Goal: Task Accomplishment & Management: Manage account settings

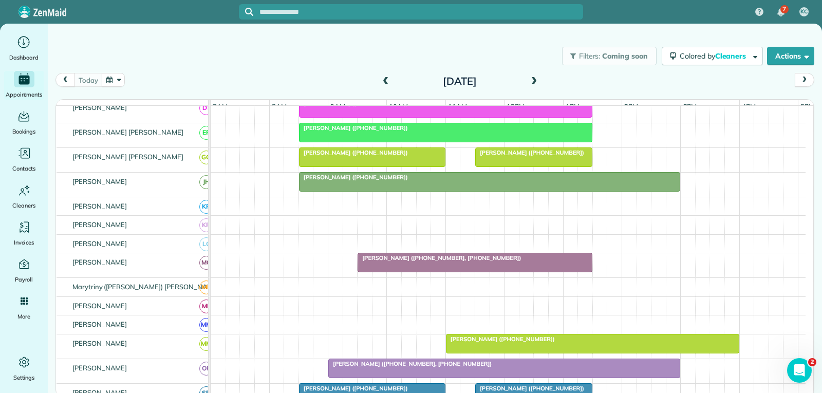
scroll to position [154, 0]
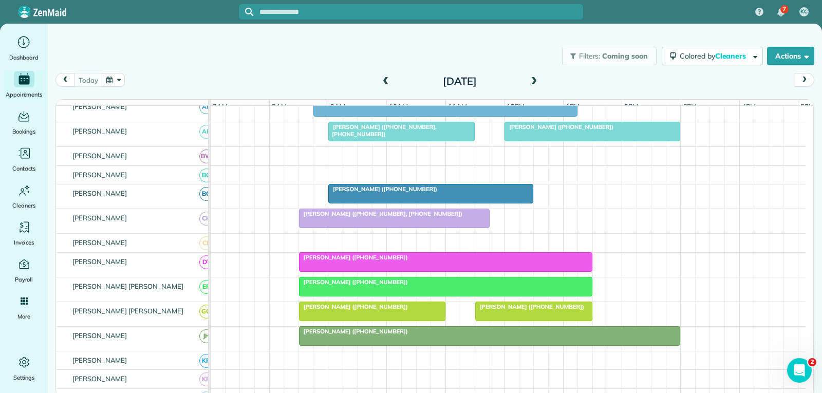
click at [460, 192] on link "[PERSON_NAME] ([PHONE_NUMBER])" at bounding box center [430, 194] width 205 height 20
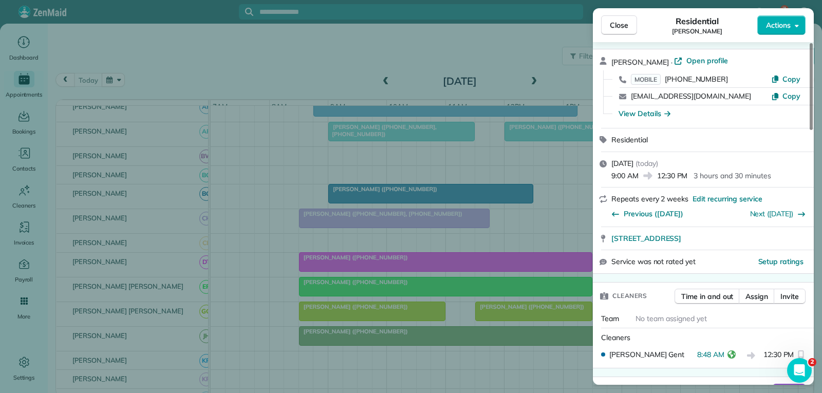
scroll to position [51, 0]
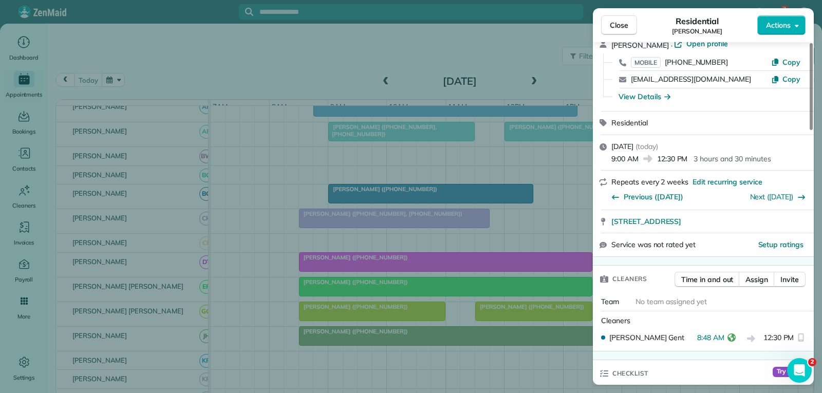
drag, startPoint x: 622, startPoint y: 24, endPoint x: 545, endPoint y: 10, distance: 77.7
click at [623, 23] on span "Close" at bounding box center [619, 25] width 18 height 10
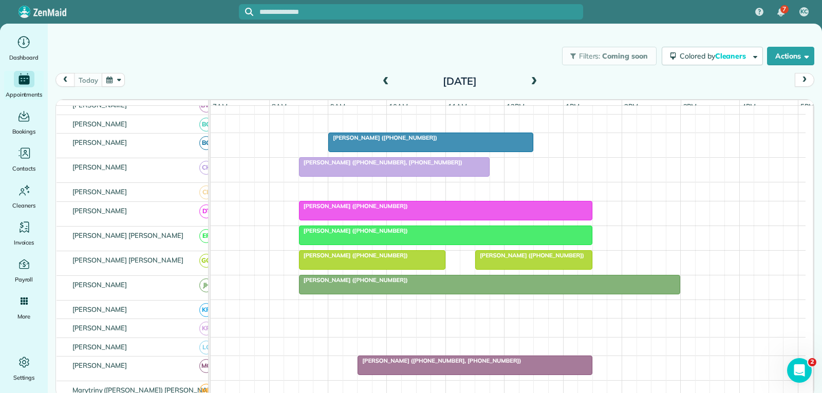
scroll to position [205, 0]
click at [399, 284] on div "[PERSON_NAME] ([PHONE_NUMBER])" at bounding box center [489, 279] width 375 height 7
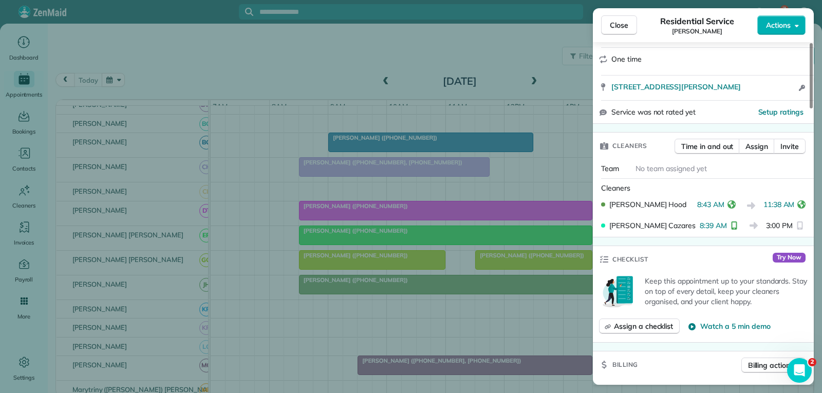
scroll to position [205, 0]
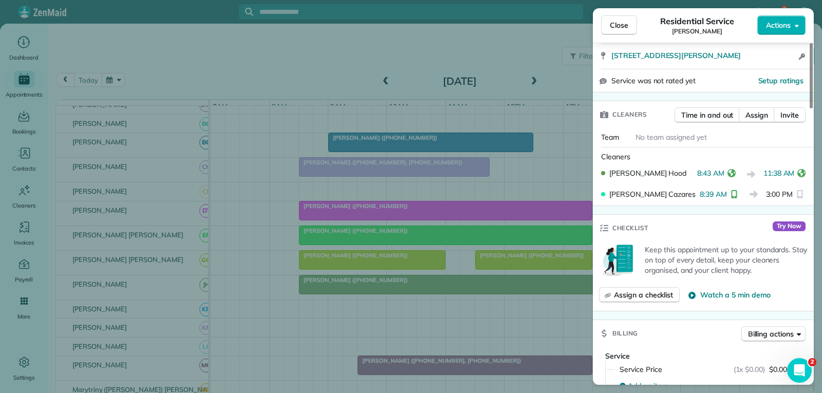
click at [612, 26] on span "Close" at bounding box center [619, 25] width 18 height 10
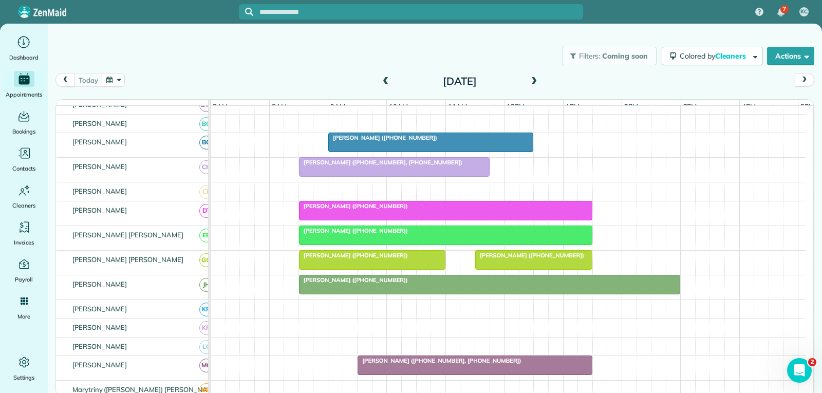
click at [476, 152] on div at bounding box center [431, 142] width 204 height 18
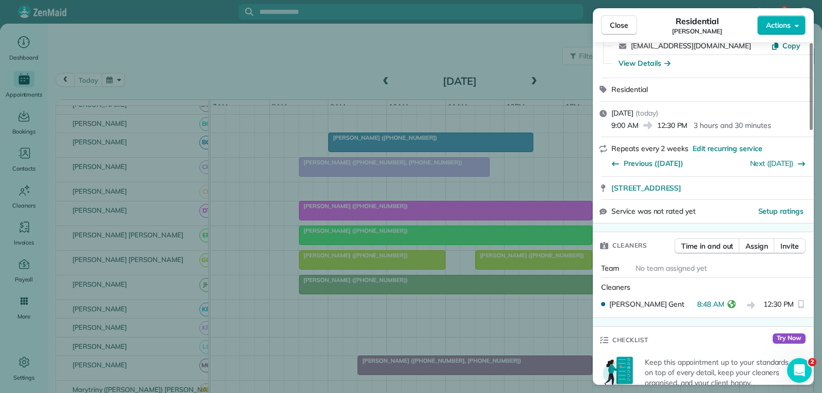
scroll to position [103, 0]
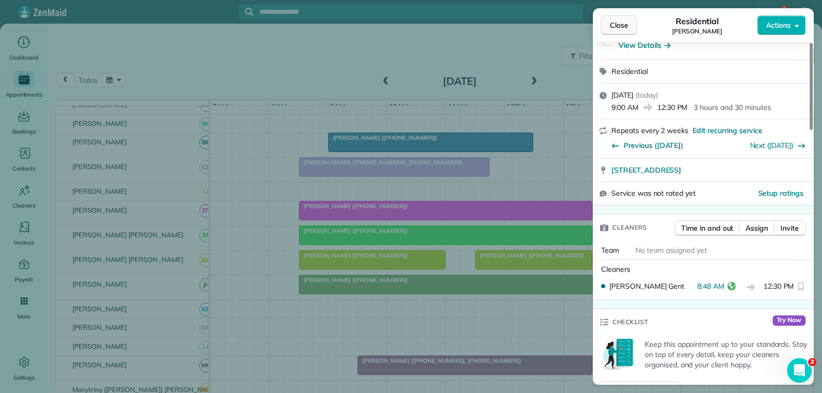
click at [619, 29] on span "Close" at bounding box center [619, 25] width 18 height 10
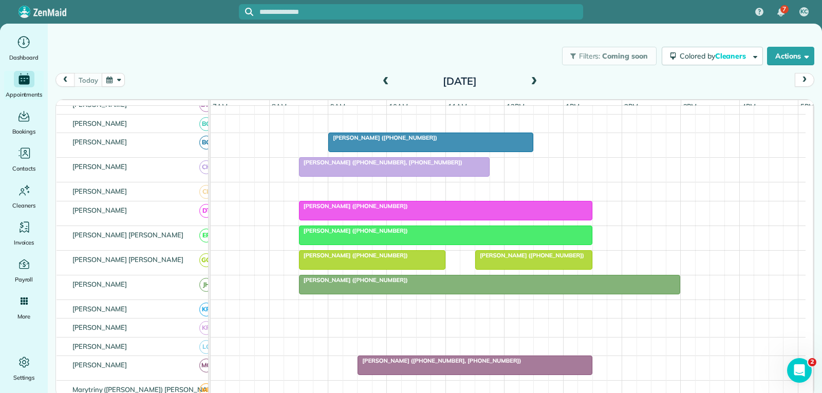
scroll to position [257, 0]
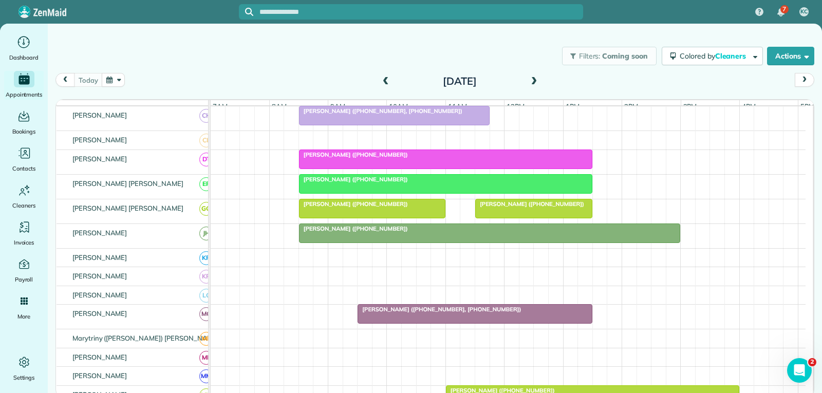
click at [423, 215] on div at bounding box center [371, 208] width 145 height 18
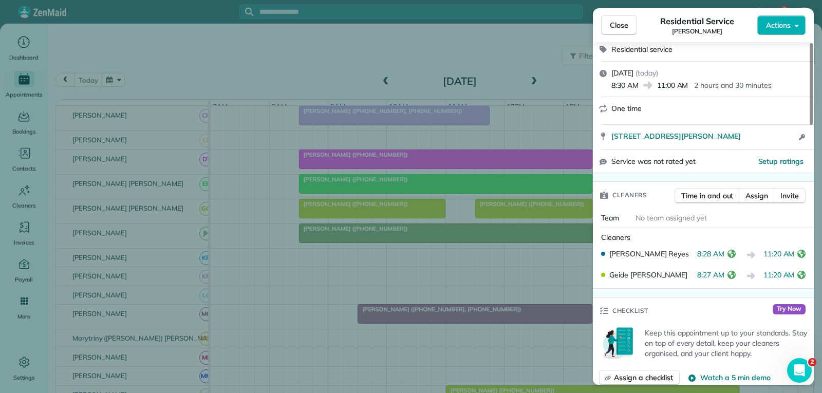
scroll to position [205, 0]
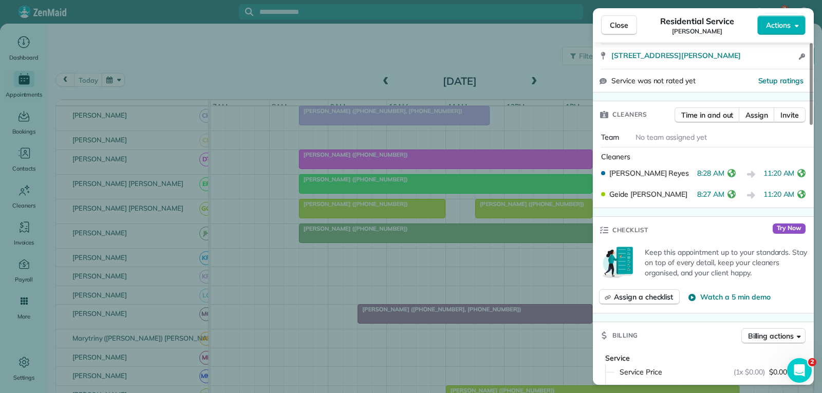
drag, startPoint x: 628, startPoint y: 22, endPoint x: 614, endPoint y: 47, distance: 29.2
click at [628, 22] on span "Close" at bounding box center [619, 25] width 18 height 10
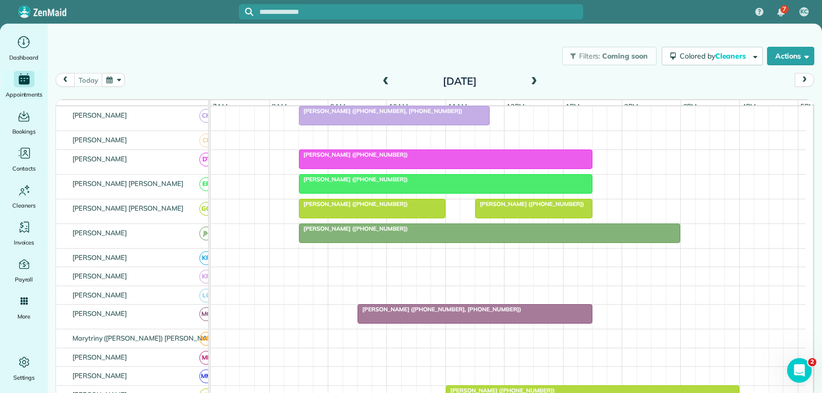
click at [496, 218] on div at bounding box center [534, 208] width 116 height 18
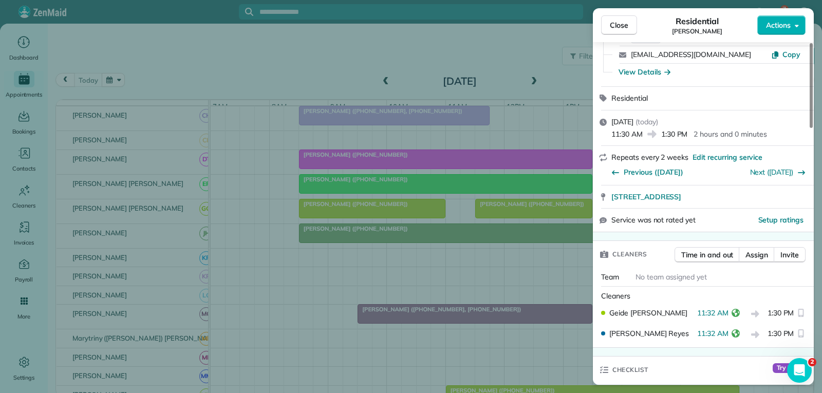
scroll to position [103, 0]
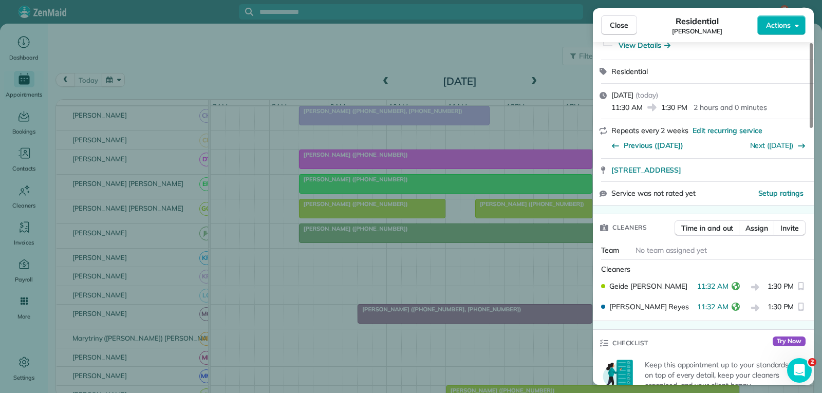
drag, startPoint x: 615, startPoint y: 30, endPoint x: 598, endPoint y: 69, distance: 43.0
click at [615, 30] on span "Close" at bounding box center [619, 25] width 18 height 10
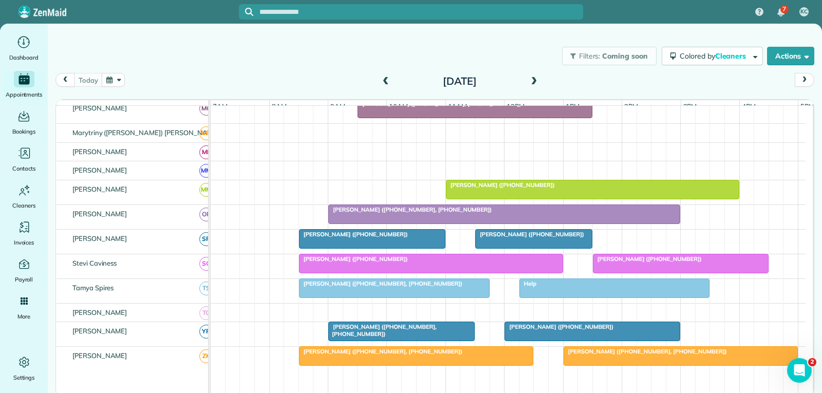
scroll to position [514, 0]
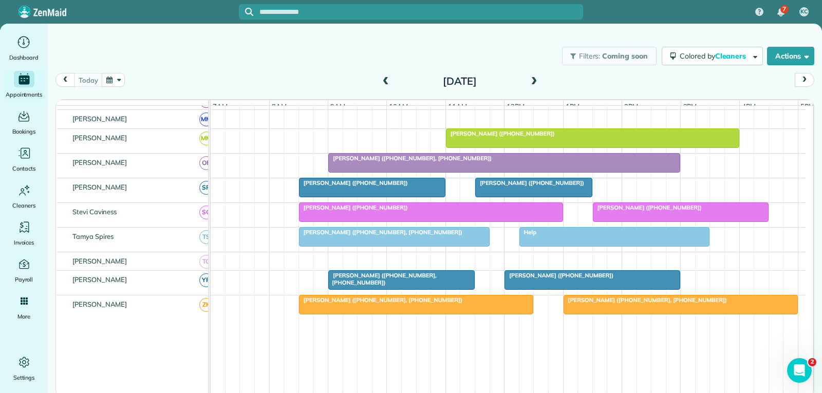
click at [397, 286] on span "[PERSON_NAME] ([PHONE_NUMBER], [PHONE_NUMBER])" at bounding box center [382, 279] width 109 height 14
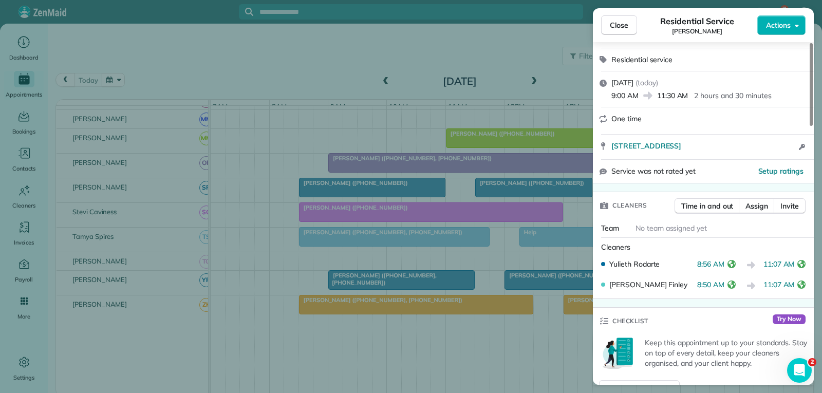
scroll to position [154, 0]
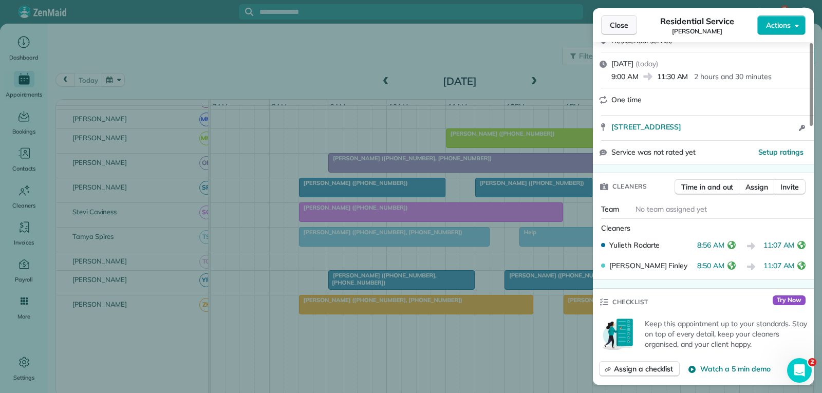
click at [619, 28] on span "Close" at bounding box center [619, 25] width 18 height 10
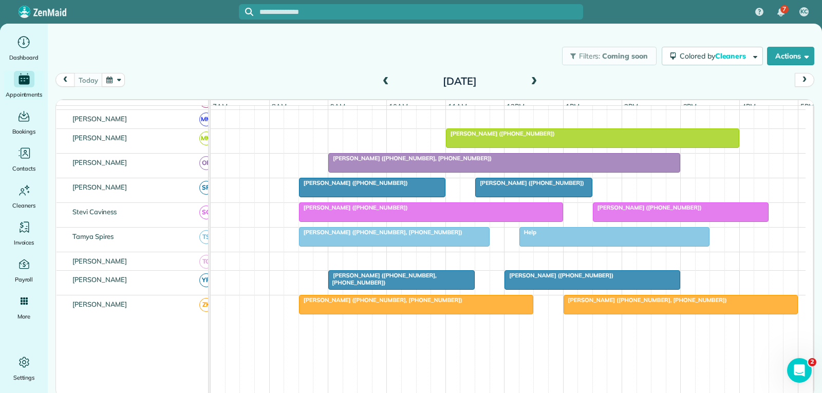
click at [436, 246] on div at bounding box center [394, 237] width 190 height 18
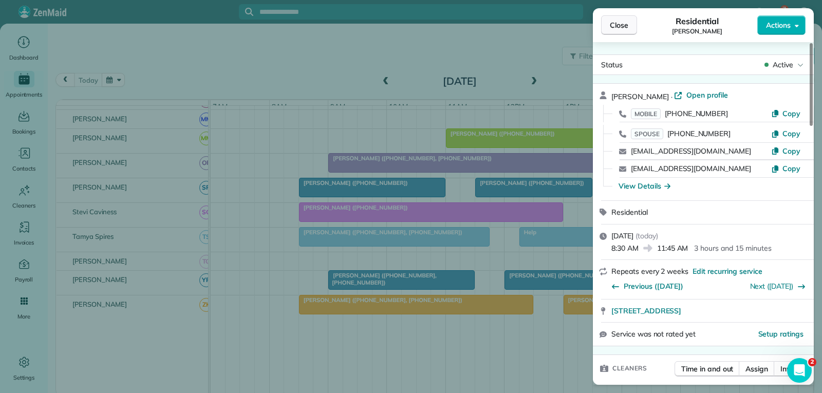
click at [619, 27] on span "Close" at bounding box center [619, 25] width 18 height 10
